Goal: Transaction & Acquisition: Obtain resource

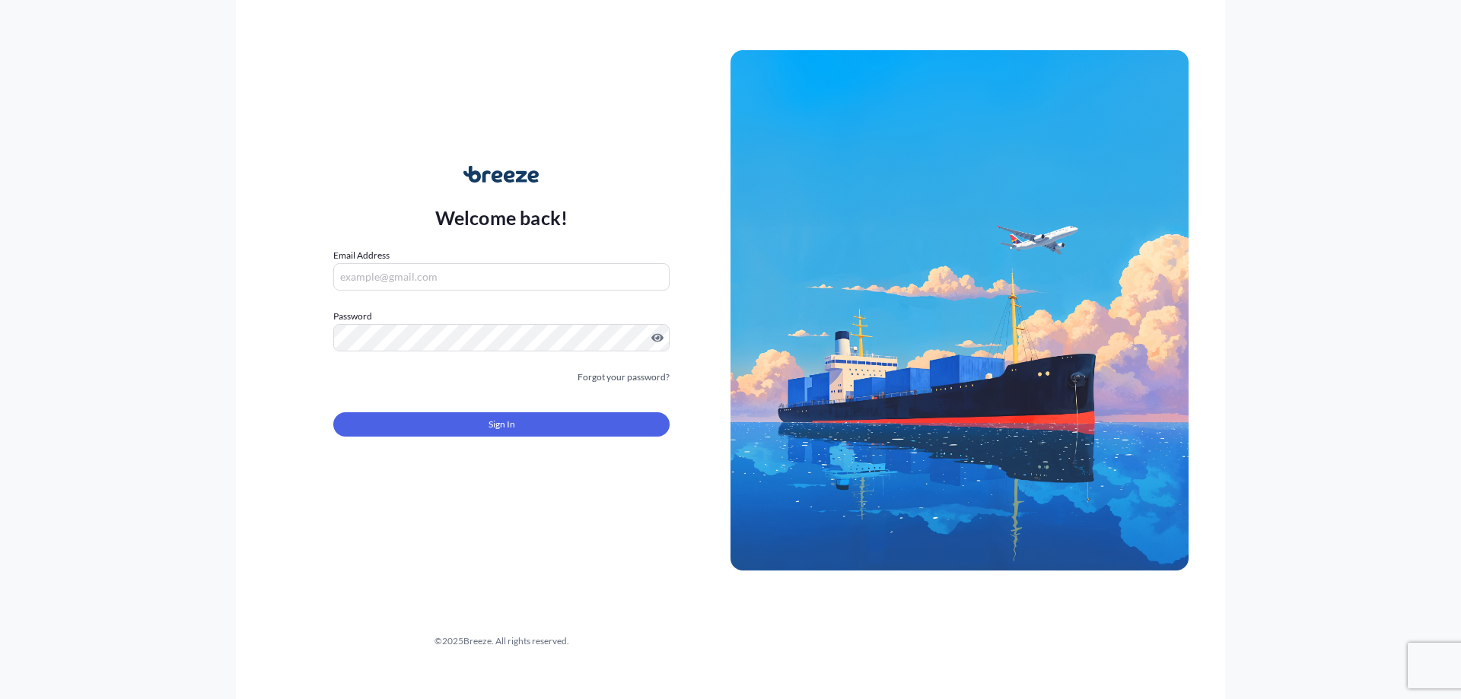
type input "[PERSON_NAME][EMAIL_ADDRESS][PERSON_NAME][DOMAIN_NAME]"
click at [492, 422] on span "Sign In" at bounding box center [502, 424] width 27 height 15
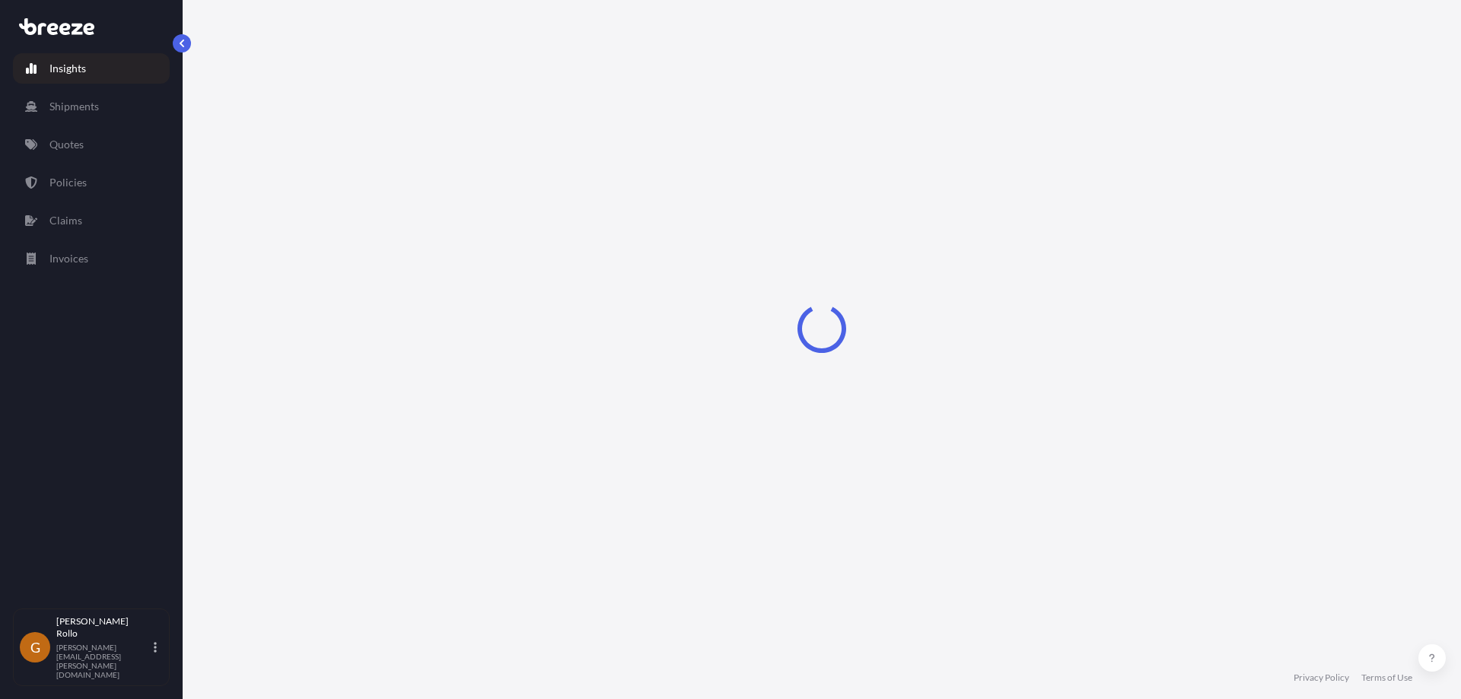
select select "2025"
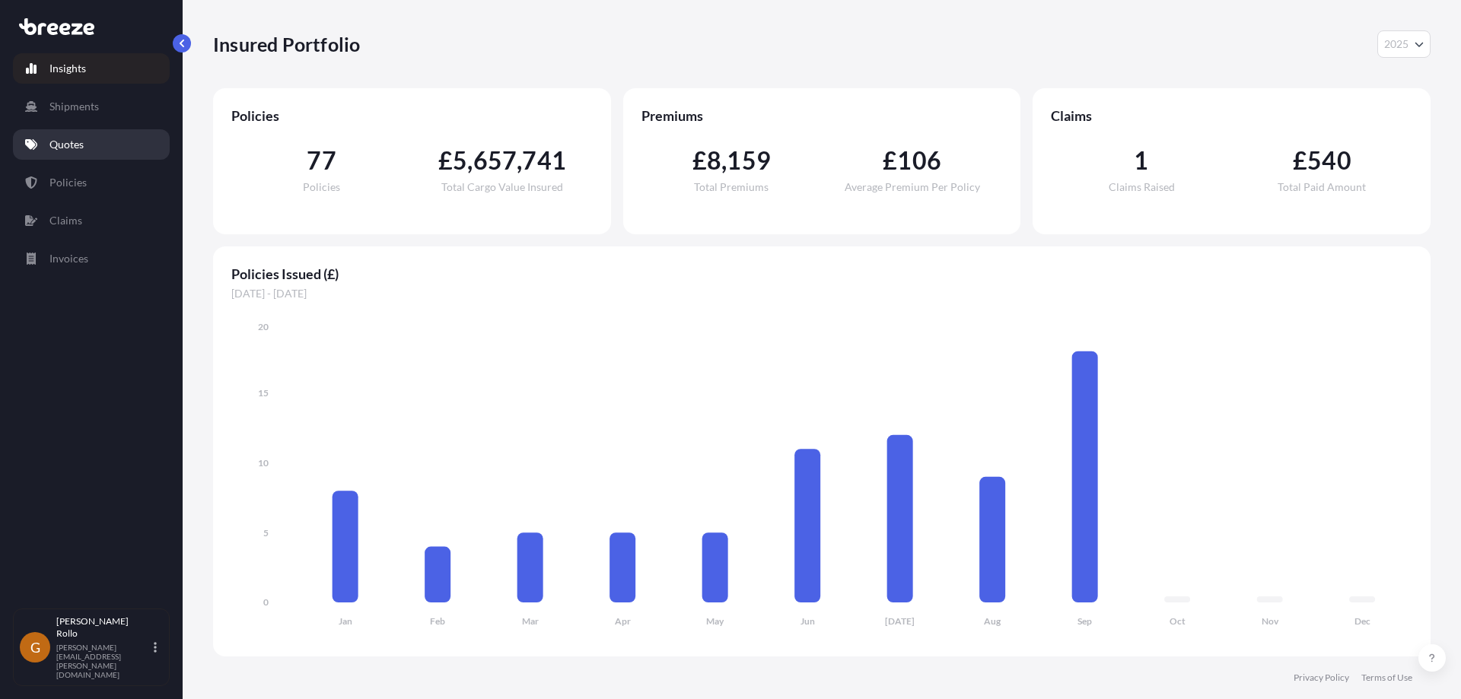
click at [50, 145] on p "Quotes" at bounding box center [66, 144] width 34 height 15
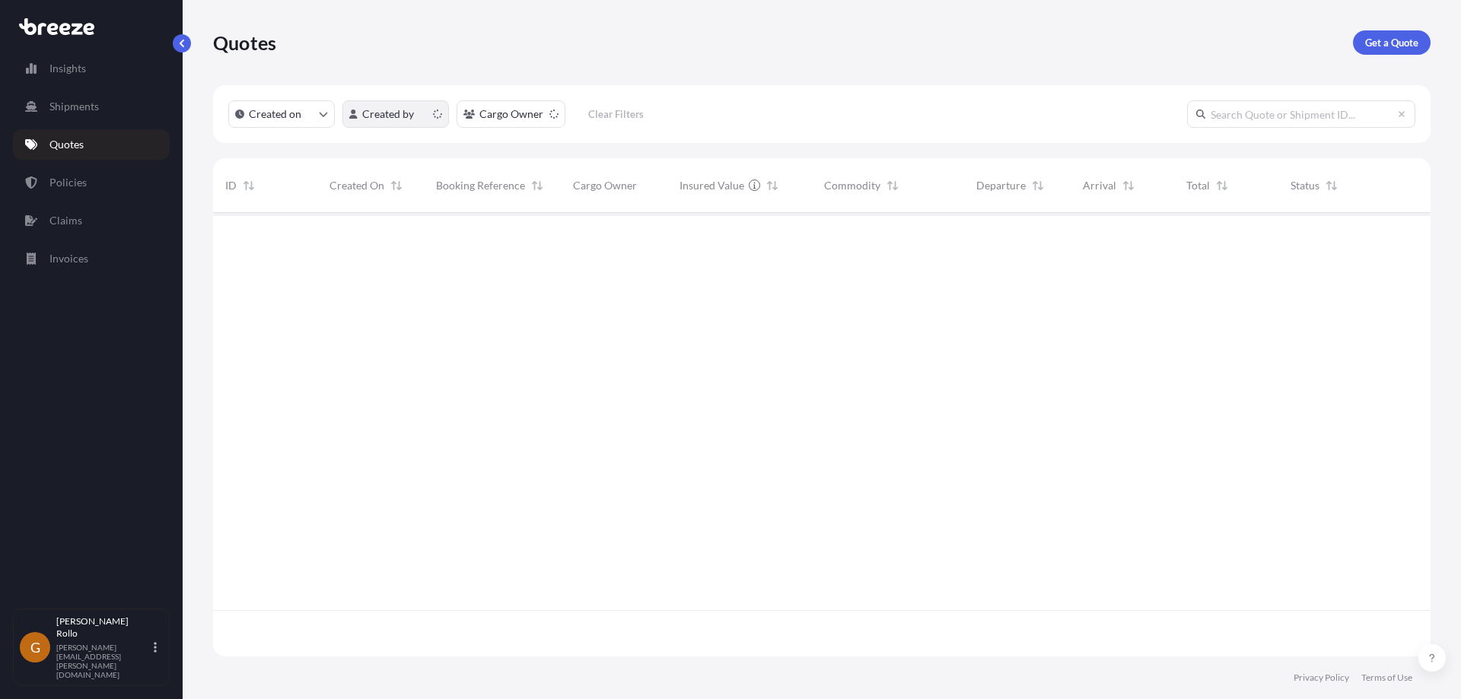
scroll to position [441, 1206]
click at [1439, 49] on div "Quotes Get a Quote Created on Created by Cargo Owner Clear Filters ID Created O…" at bounding box center [822, 328] width 1279 height 657
click at [1422, 46] on link "Get a Quote" at bounding box center [1392, 42] width 78 height 24
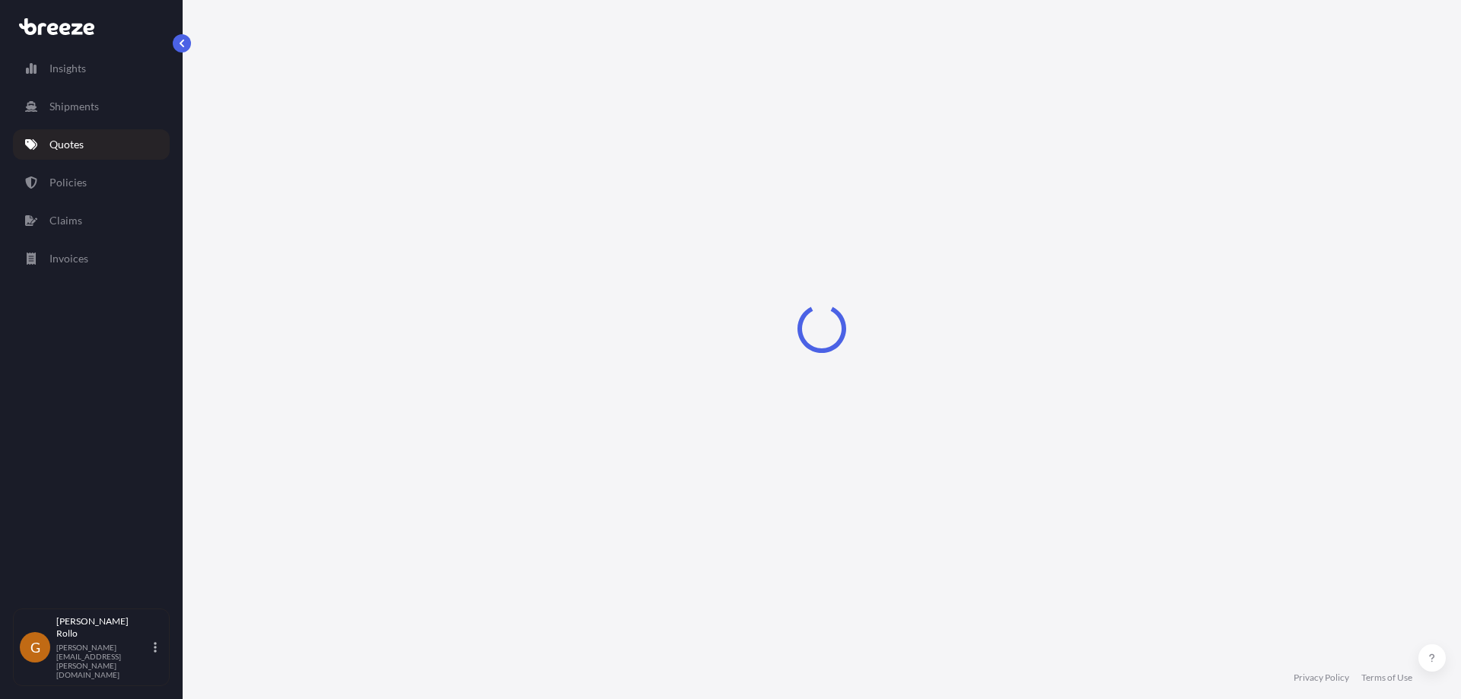
select select "Sea"
select select "1"
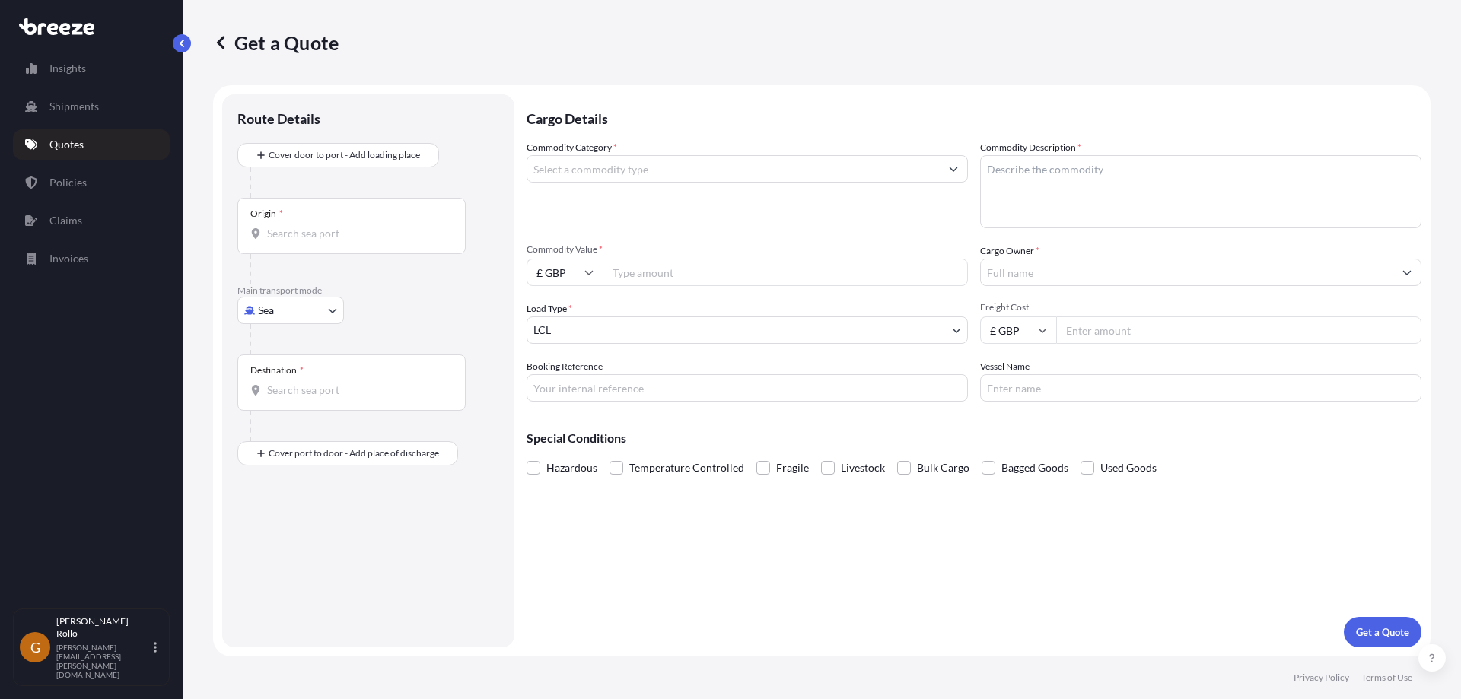
click at [563, 172] on input "Commodity Category *" at bounding box center [733, 168] width 412 height 27
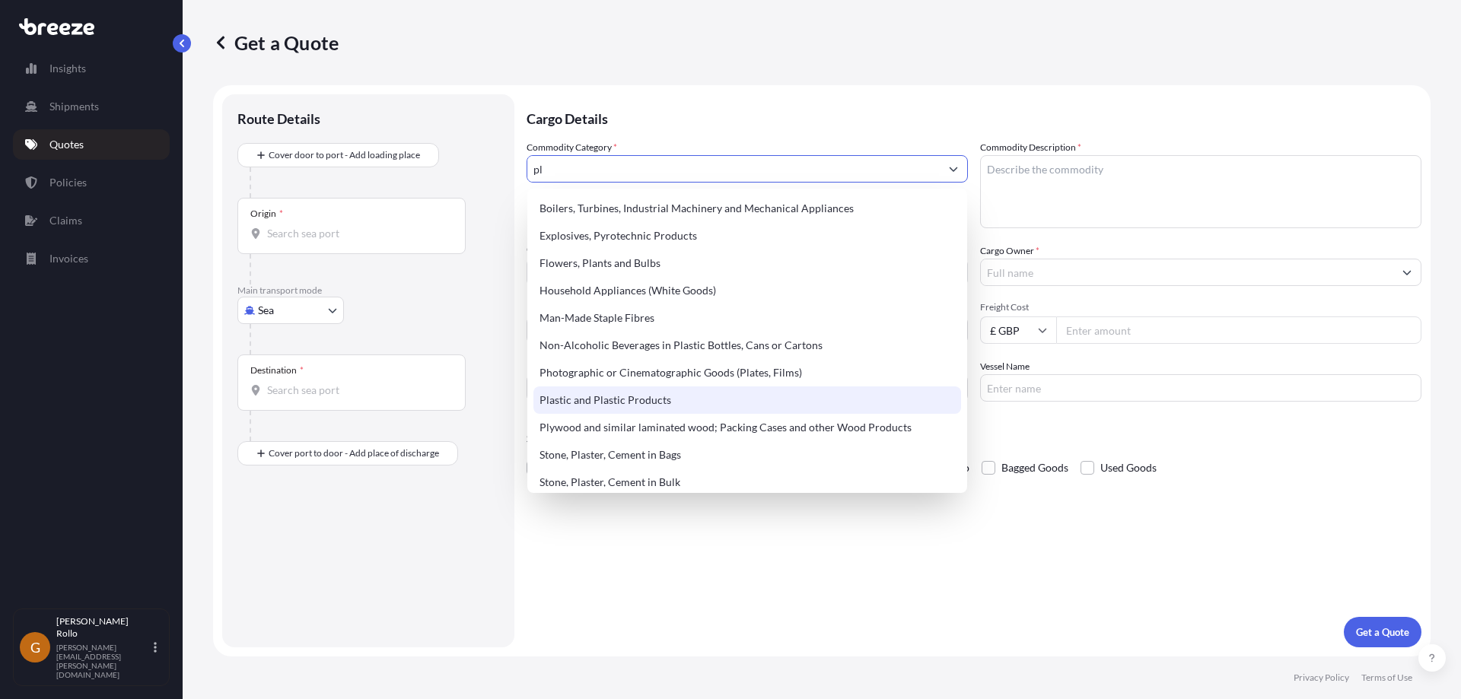
click at [635, 403] on div "Plastic and Plastic Products" at bounding box center [748, 400] width 428 height 27
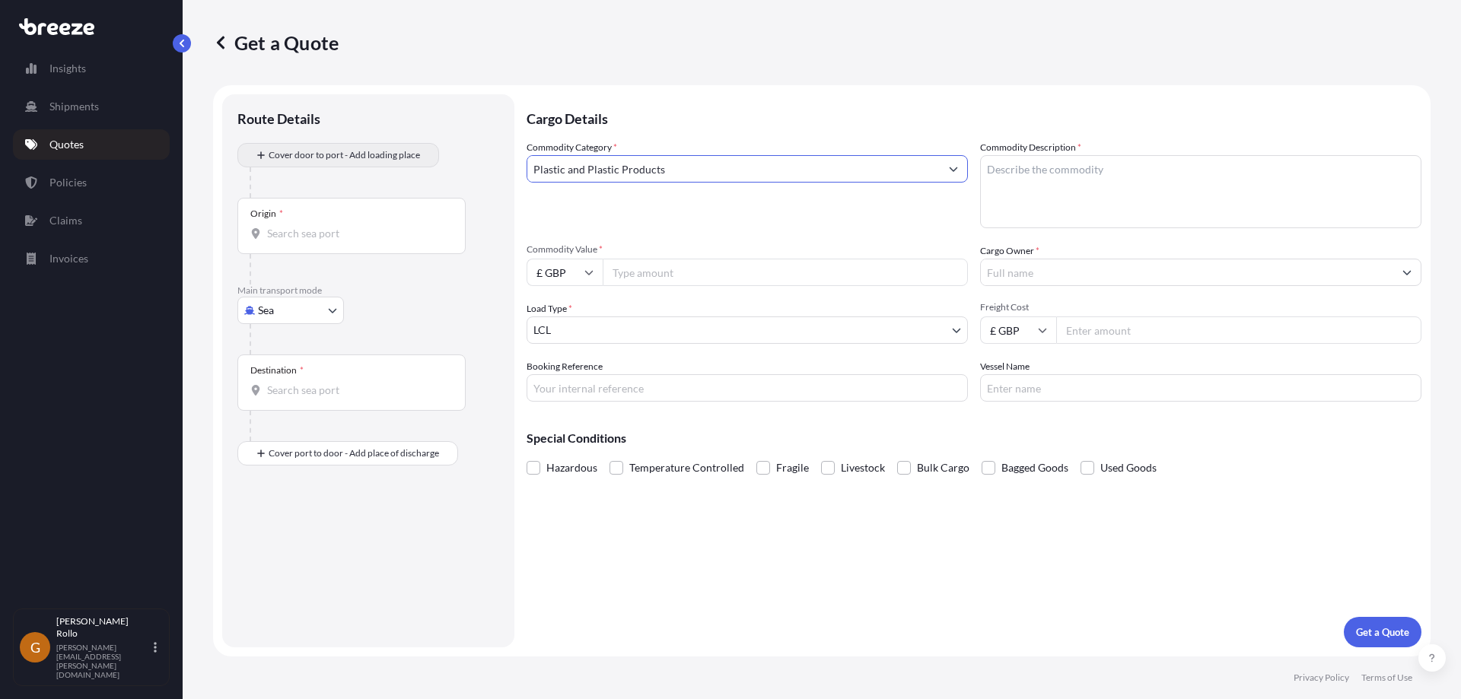
type input "Plastic and Plastic Products"
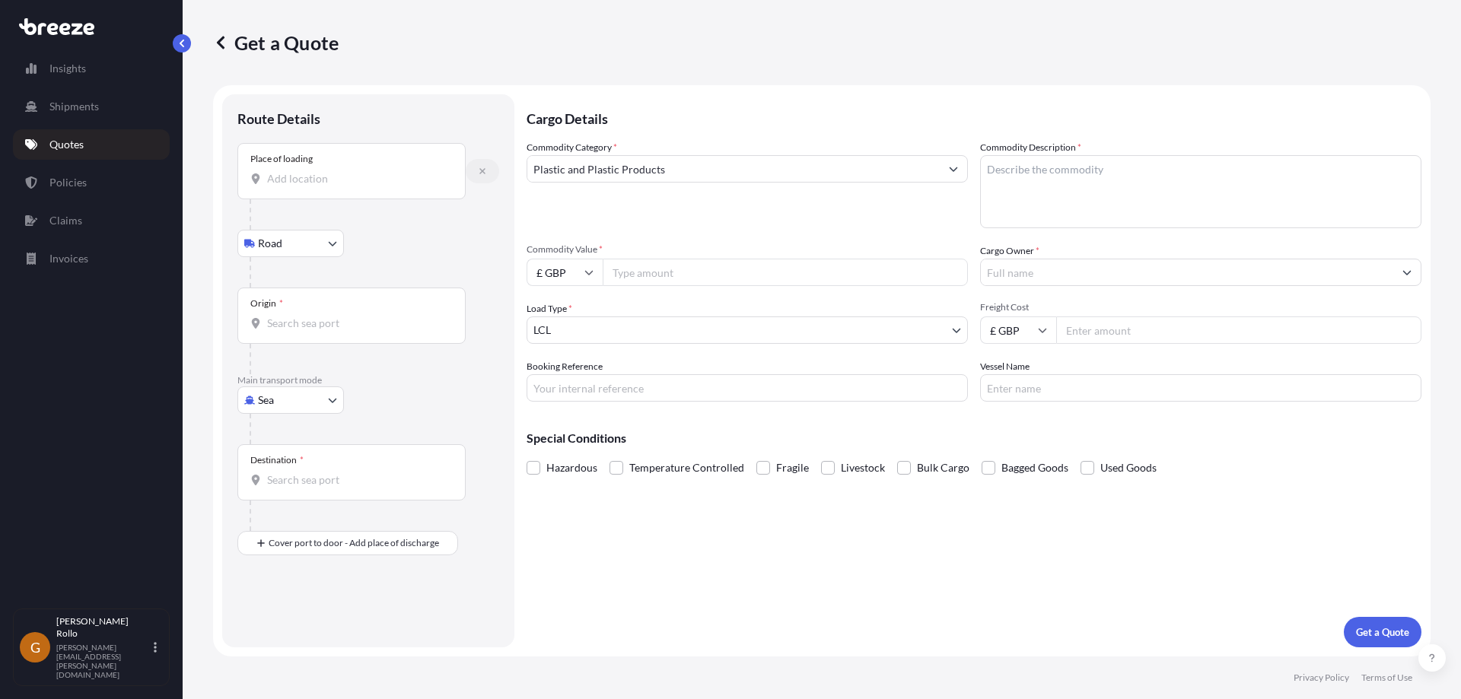
click at [482, 169] on icon "button" at bounding box center [482, 171] width 9 height 9
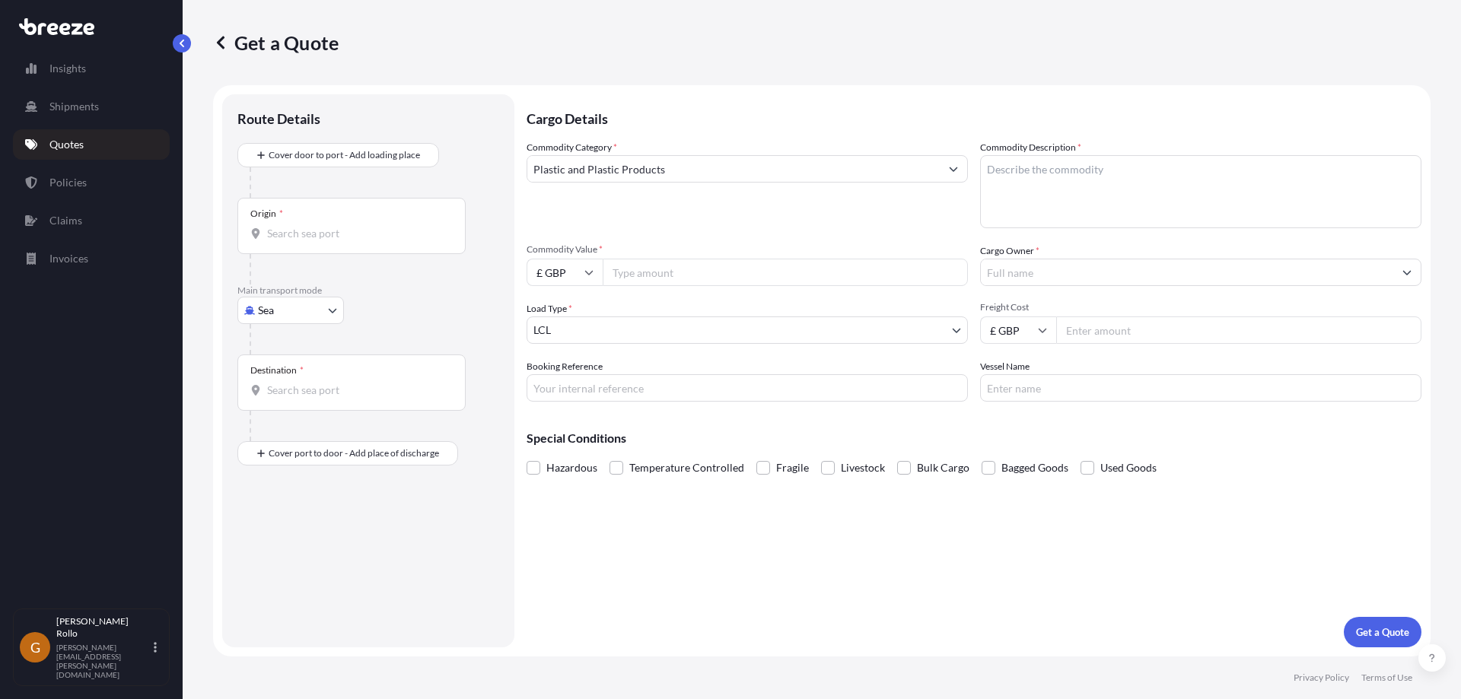
click at [314, 309] on body "12 options available. Insights Shipments Quotes Policies Claims Invoices G [PER…" at bounding box center [730, 349] width 1461 height 699
click at [288, 403] on span "Road" at bounding box center [278, 404] width 24 height 15
select select "Road"
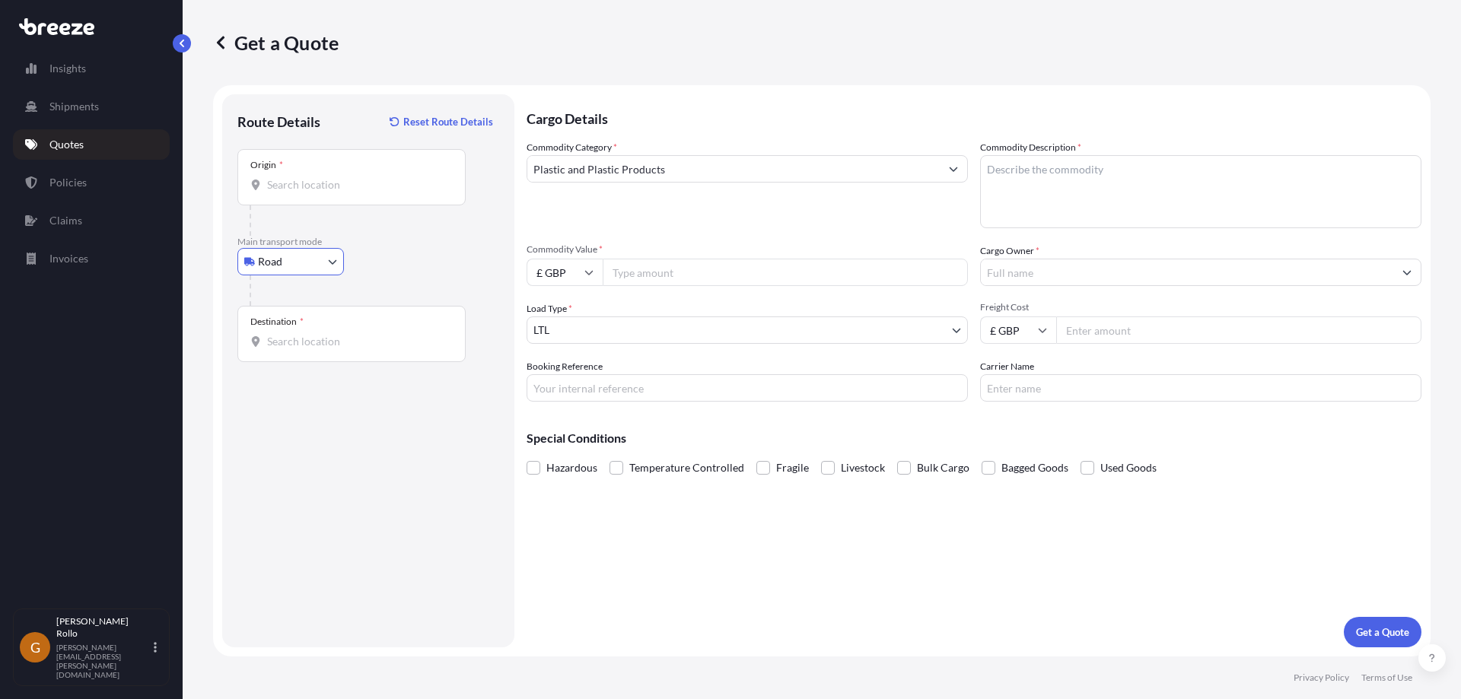
click at [331, 186] on input "Origin *" at bounding box center [357, 184] width 180 height 15
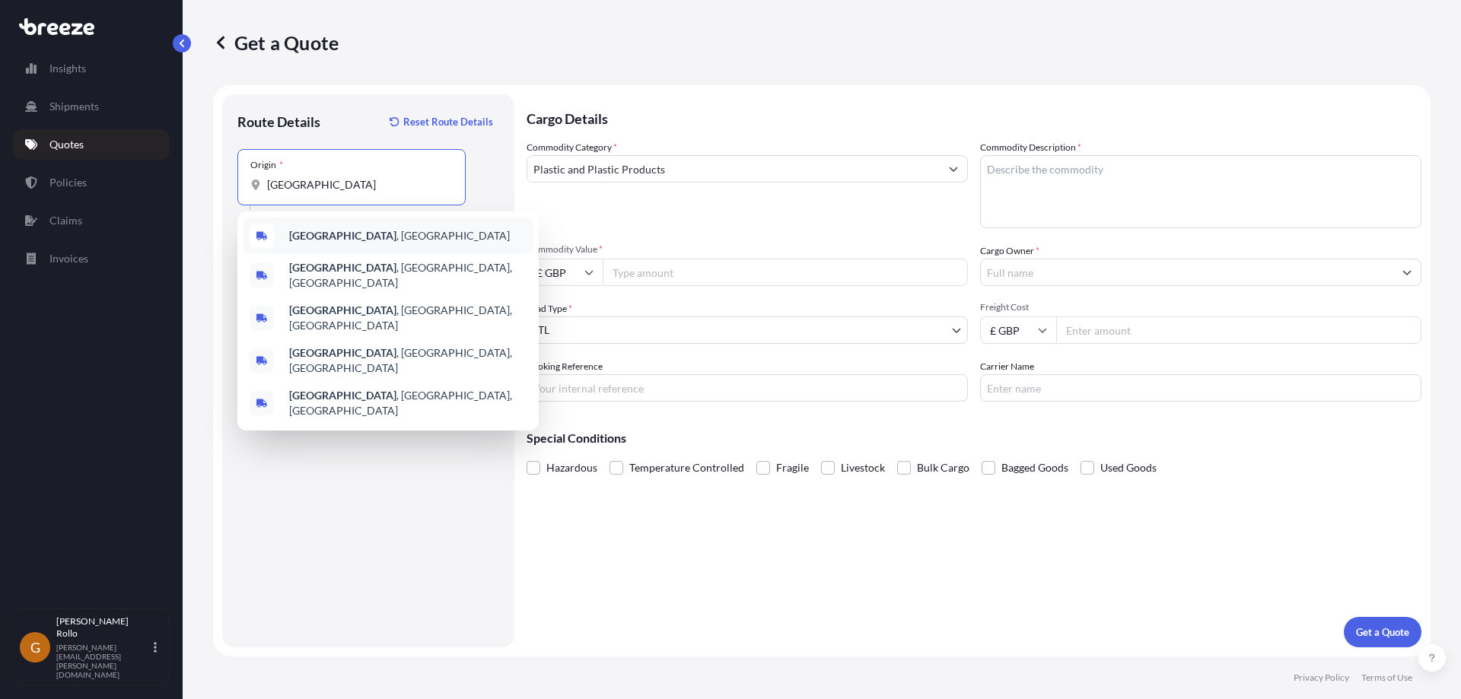
click at [315, 234] on b "[GEOGRAPHIC_DATA]" at bounding box center [342, 235] width 107 height 13
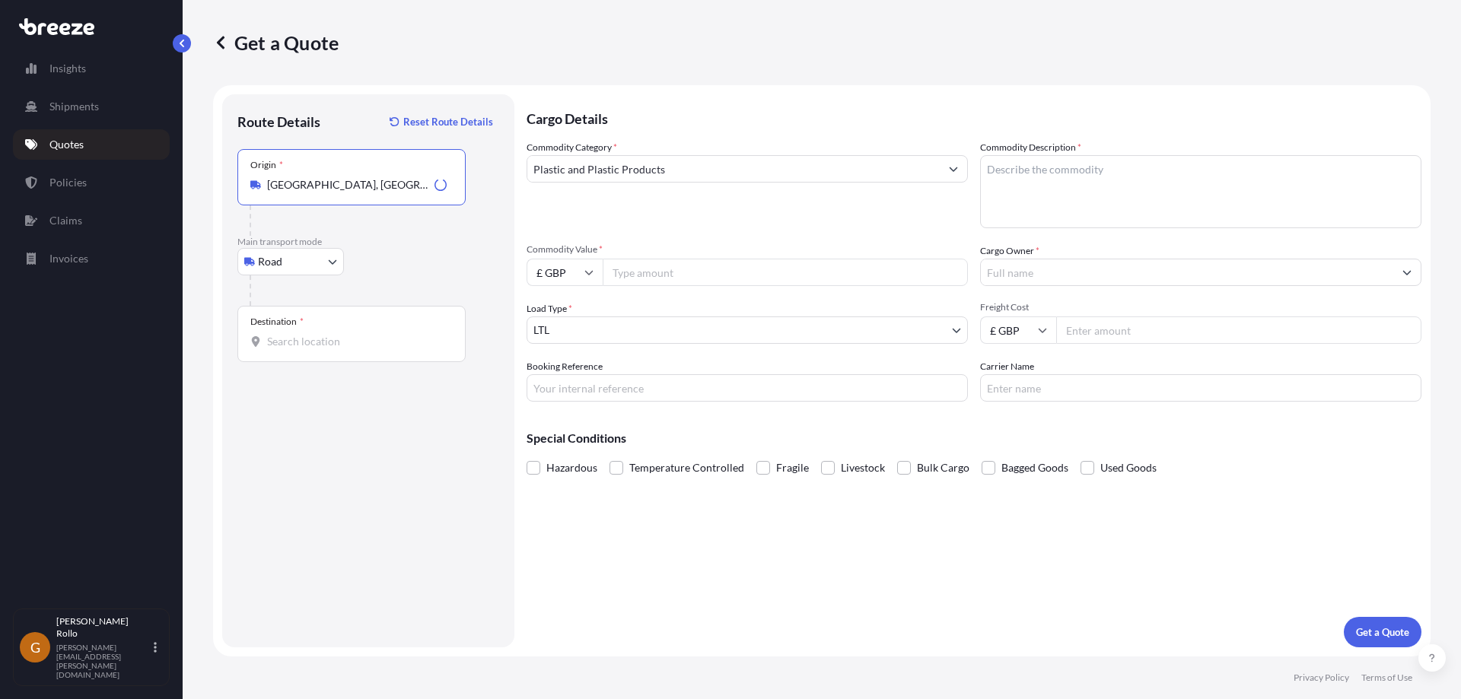
type input "[GEOGRAPHIC_DATA], [GEOGRAPHIC_DATA]"
click at [308, 347] on input "Destination *" at bounding box center [357, 341] width 180 height 15
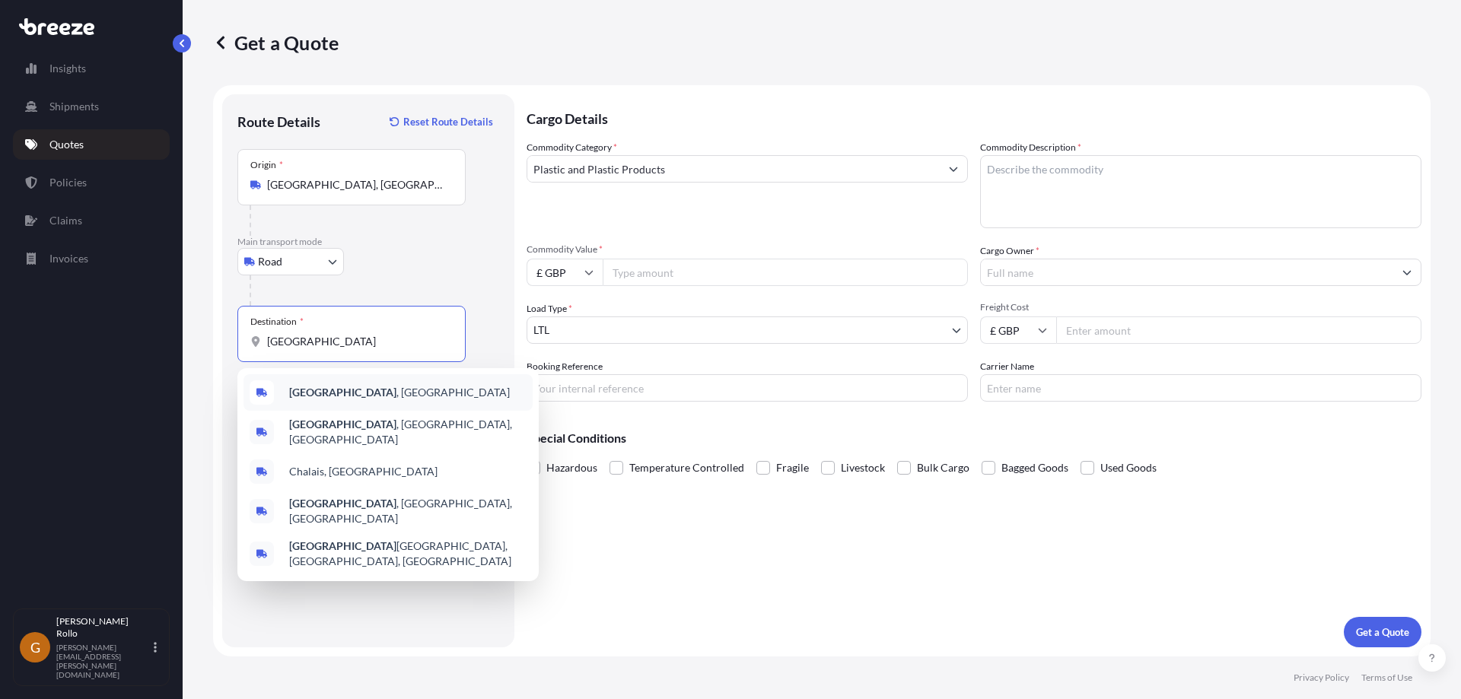
click at [324, 393] on span "[GEOGRAPHIC_DATA] , [GEOGRAPHIC_DATA]" at bounding box center [399, 392] width 221 height 15
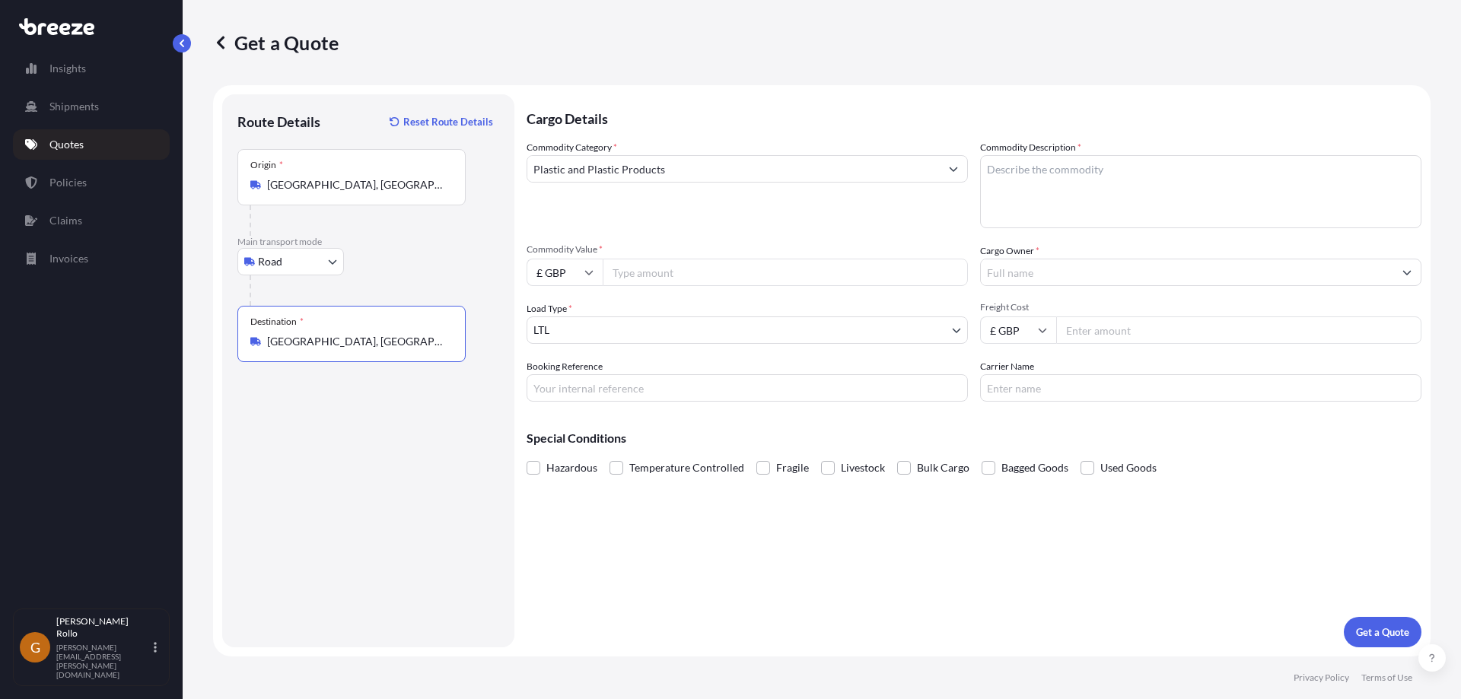
type input "[GEOGRAPHIC_DATA], [GEOGRAPHIC_DATA]"
click at [1144, 191] on textarea "Commodity Description *" at bounding box center [1200, 191] width 441 height 73
click at [1093, 181] on textarea "Commodity Description *" at bounding box center [1200, 191] width 441 height 73
paste textarea "Plastic Mouldings"
type textarea "Plastic Mouldings"
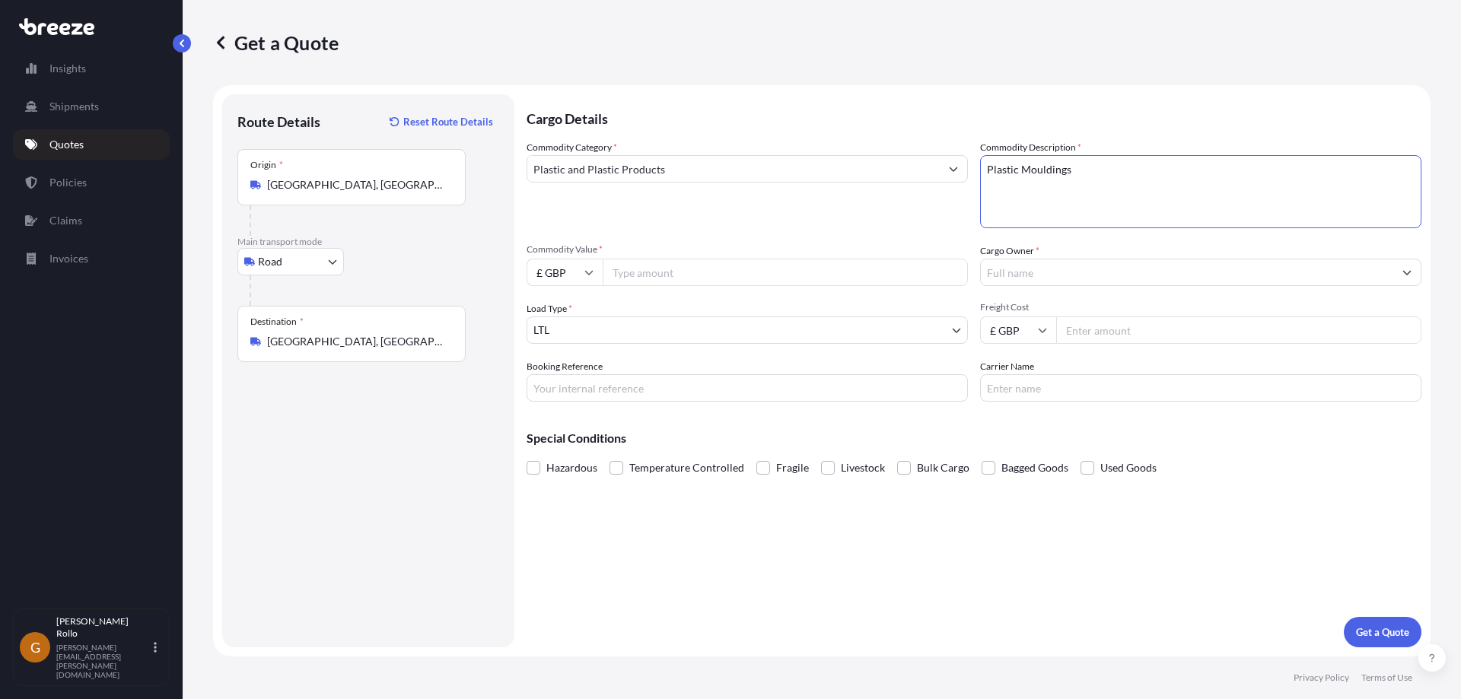
click at [696, 269] on input "Commodity Value *" at bounding box center [785, 272] width 365 height 27
type input "4622"
click at [1368, 630] on p "Get a Quote" at bounding box center [1382, 632] width 53 height 15
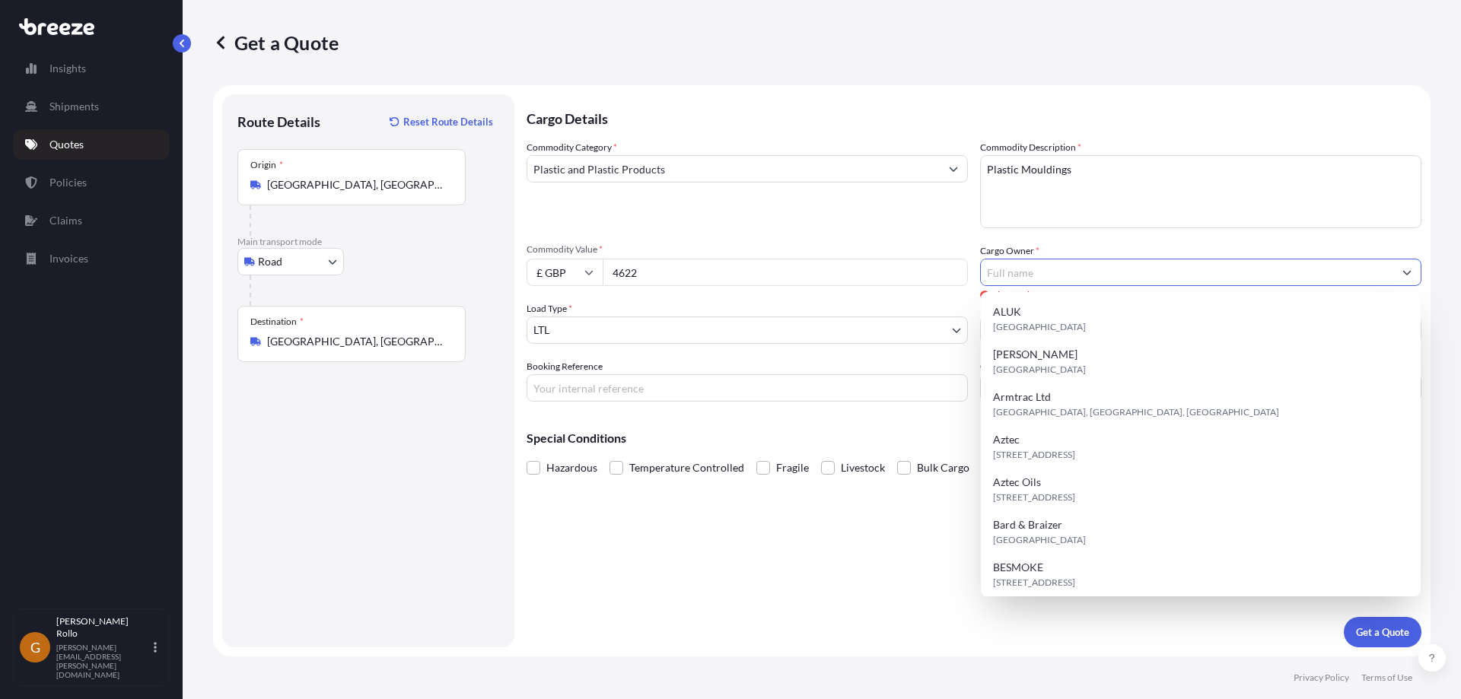
click at [1197, 276] on input "Cargo Owner *" at bounding box center [1187, 272] width 412 height 27
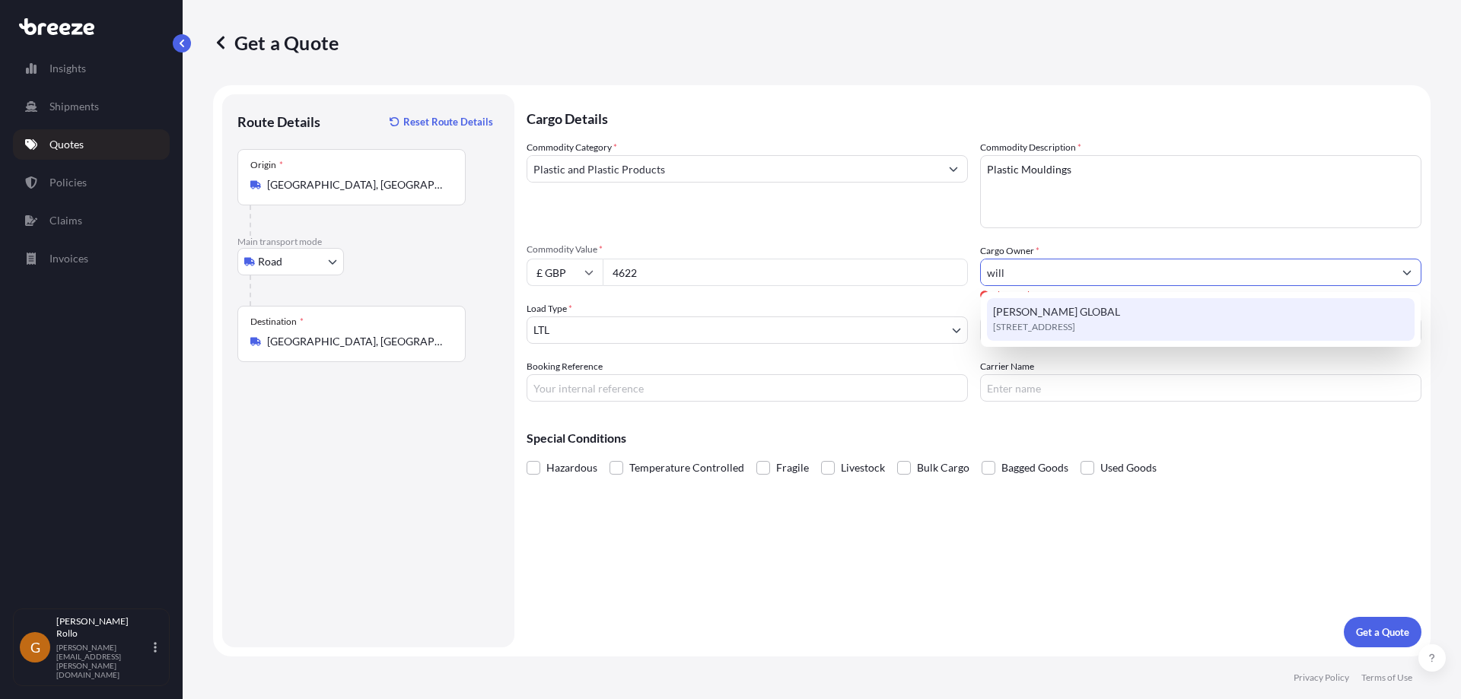
click at [1075, 321] on span "[STREET_ADDRESS]" at bounding box center [1034, 327] width 82 height 15
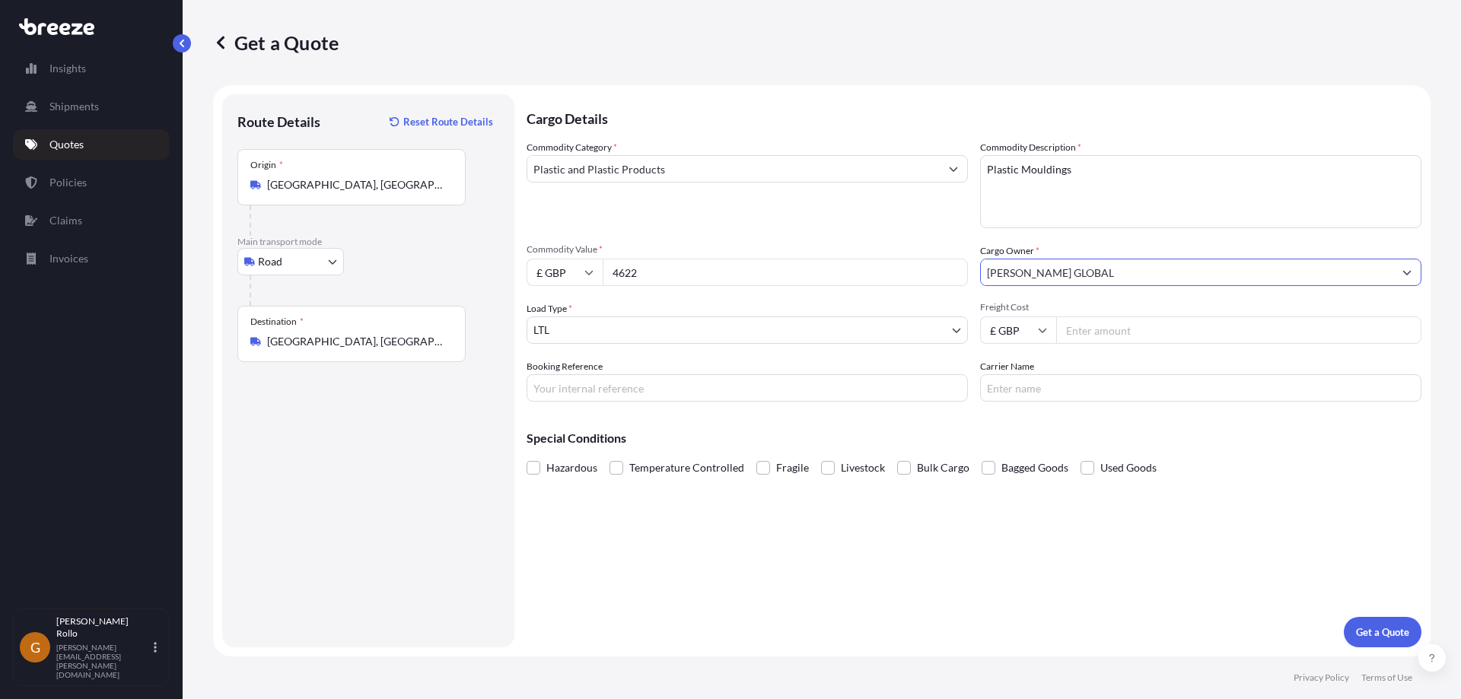
type input "[PERSON_NAME] GLOBAL"
click at [1390, 632] on p "Get a Quote" at bounding box center [1382, 632] width 53 height 15
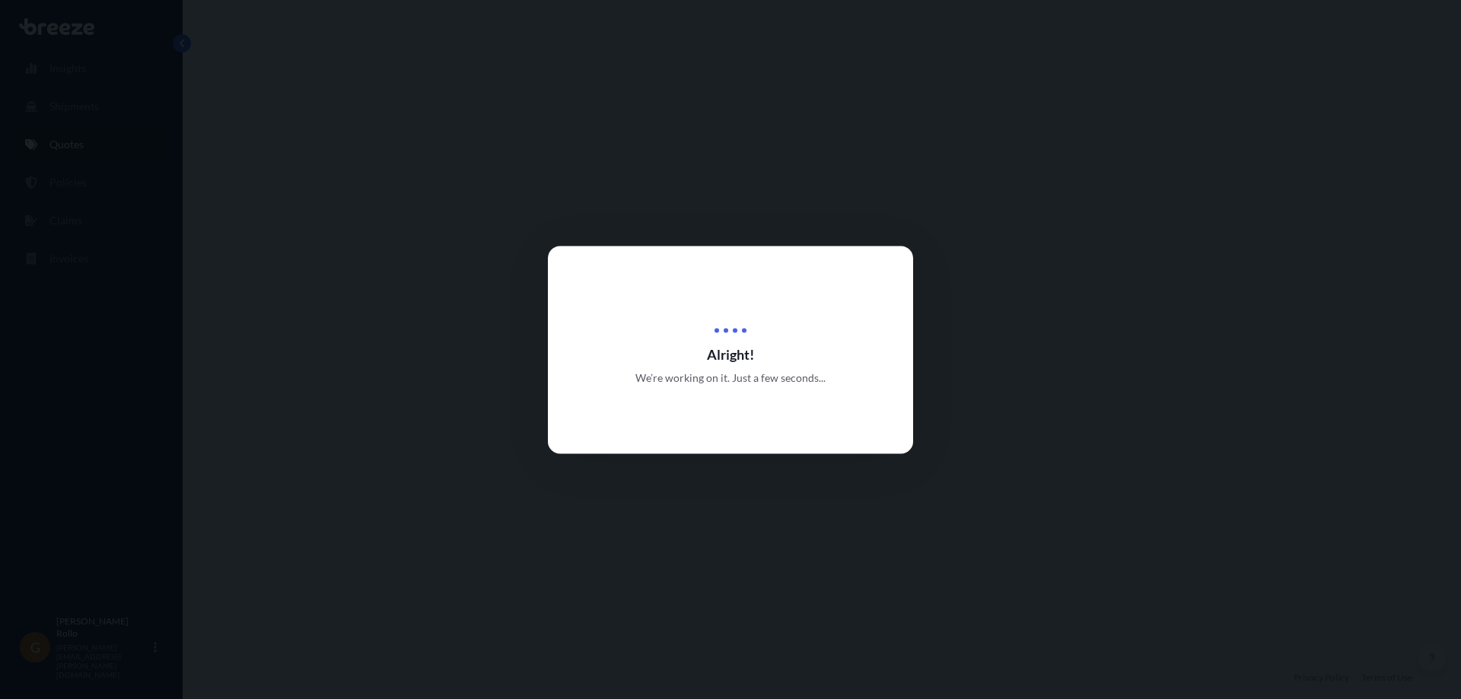
select select "Road"
select select "1"
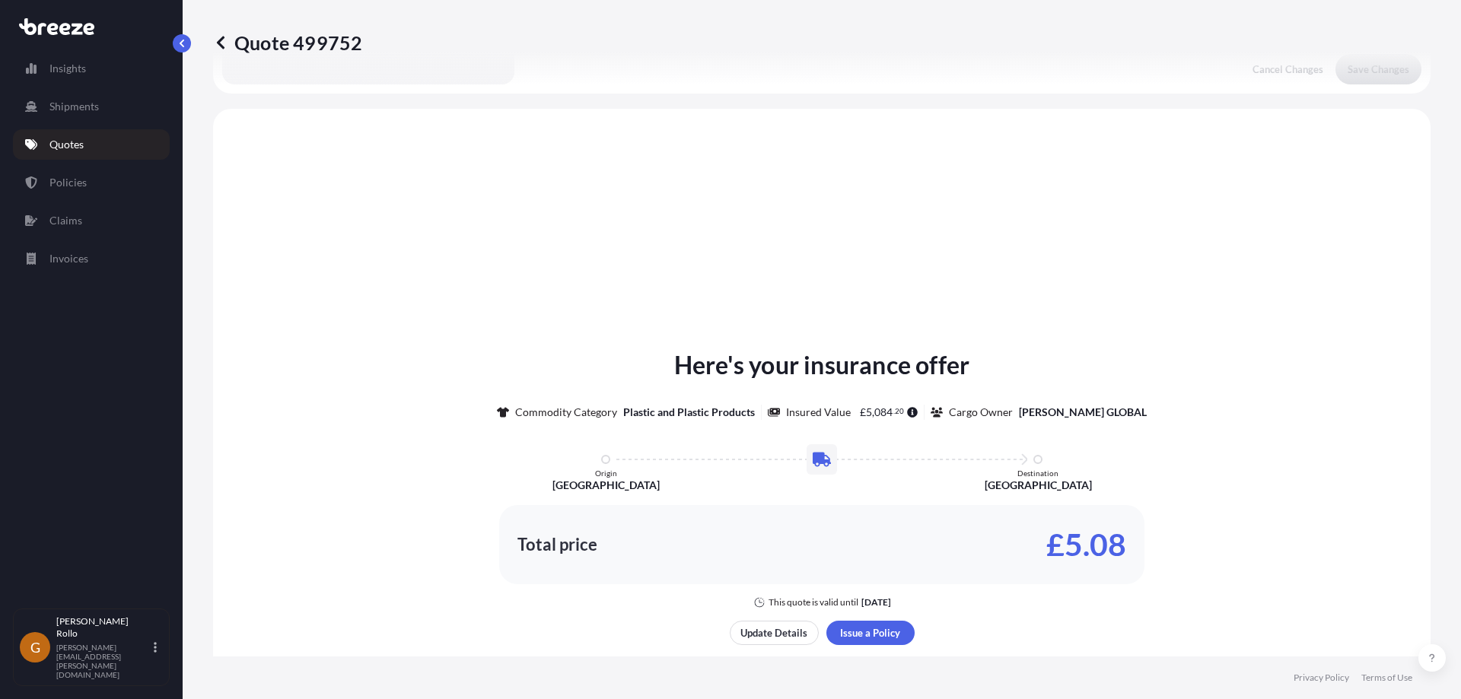
scroll to position [458, 0]
